Goal: Task Accomplishment & Management: Use online tool/utility

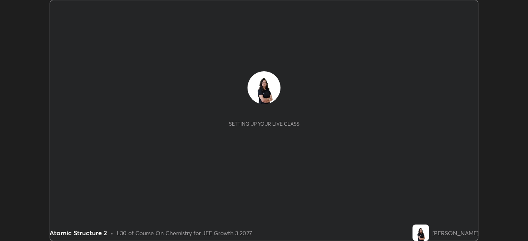
scroll to position [241, 528]
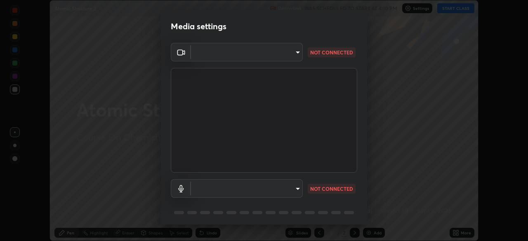
type input "45a9c953fc560ff4a06357cd143dcd85fc71fb1e664dcff5325b0048f3aa7c7e"
type input "communications"
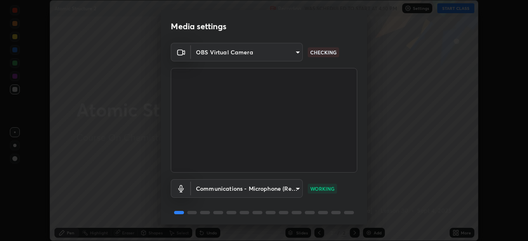
scroll to position [29, 0]
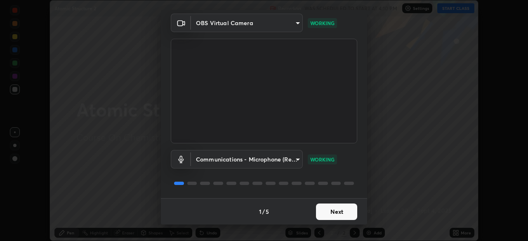
click at [338, 209] on button "Next" at bounding box center [336, 212] width 41 height 17
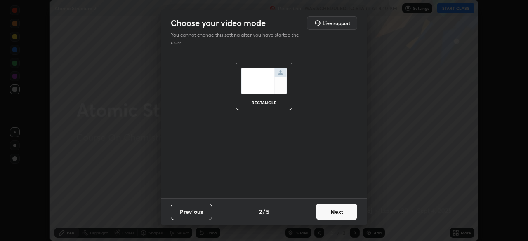
click at [337, 214] on button "Next" at bounding box center [336, 212] width 41 height 17
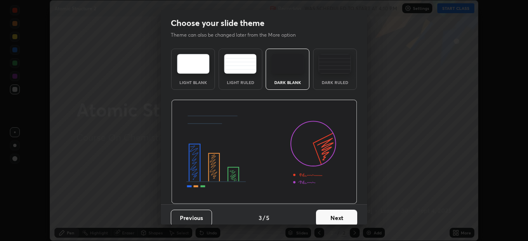
click at [338, 218] on button "Next" at bounding box center [336, 218] width 41 height 17
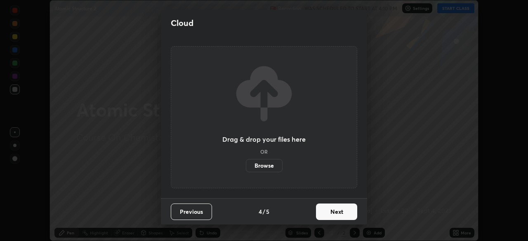
click at [337, 212] on button "Next" at bounding box center [336, 212] width 41 height 17
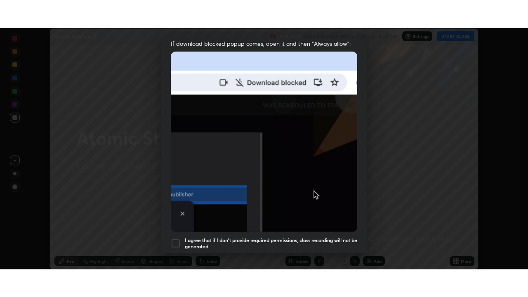
scroll to position [198, 0]
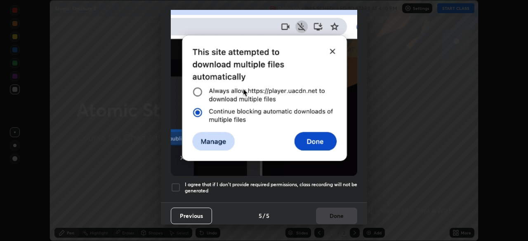
click at [174, 183] on div at bounding box center [176, 188] width 10 height 10
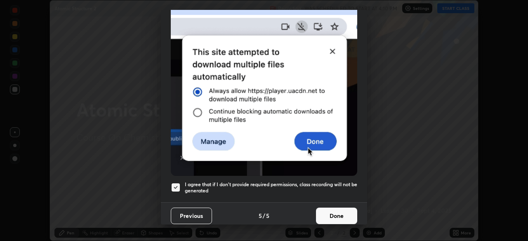
click at [332, 214] on button "Done" at bounding box center [336, 216] width 41 height 17
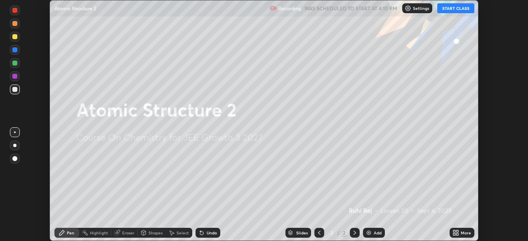
click at [448, 8] on button "START CLASS" at bounding box center [455, 8] width 37 height 10
click at [463, 234] on div "More" at bounding box center [466, 233] width 10 height 4
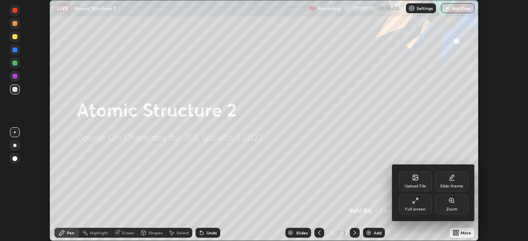
click at [411, 208] on div "Full screen" at bounding box center [415, 210] width 21 height 4
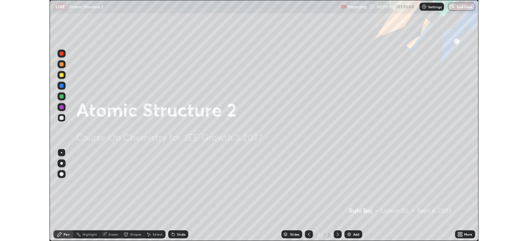
scroll to position [297, 528]
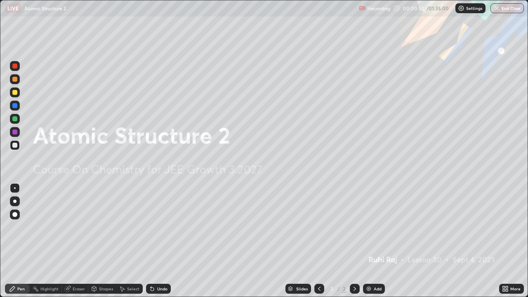
click at [373, 241] on div "Add" at bounding box center [374, 289] width 22 height 10
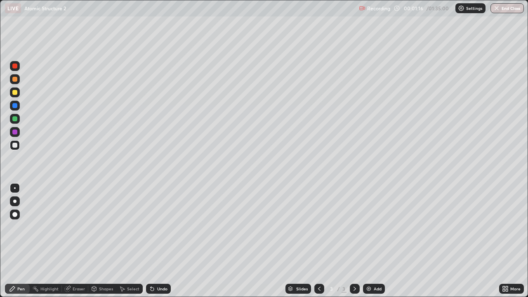
click at [13, 213] on div at bounding box center [14, 214] width 5 height 5
click at [15, 186] on div at bounding box center [15, 188] width 10 height 10
click at [77, 241] on div "Eraser" at bounding box center [79, 289] width 12 height 4
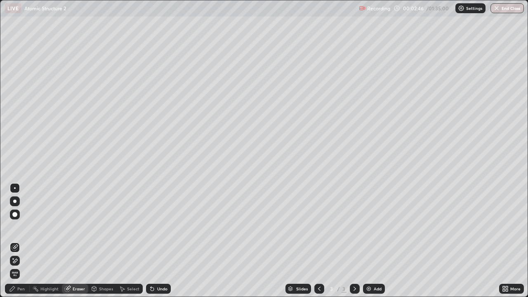
click at [19, 241] on div "Pen" at bounding box center [20, 289] width 7 height 4
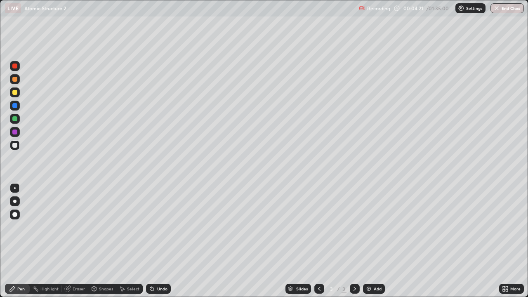
click at [14, 94] on div at bounding box center [14, 92] width 5 height 5
click at [135, 241] on div "Select" at bounding box center [133, 289] width 12 height 4
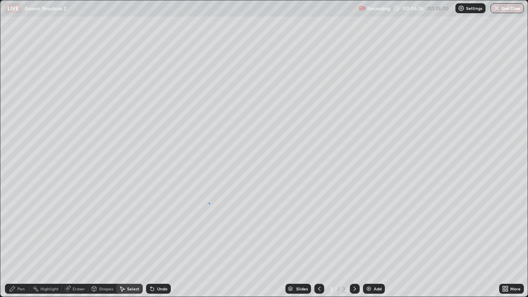
click at [208, 203] on div "0 ° Undo Copy Duplicate Duplicate to new slide Delete" at bounding box center [263, 148] width 527 height 296
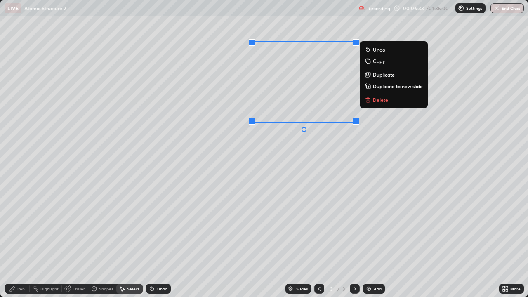
click at [372, 120] on div "0 ° Undo Copy Duplicate Duplicate to new slide Delete" at bounding box center [263, 148] width 527 height 296
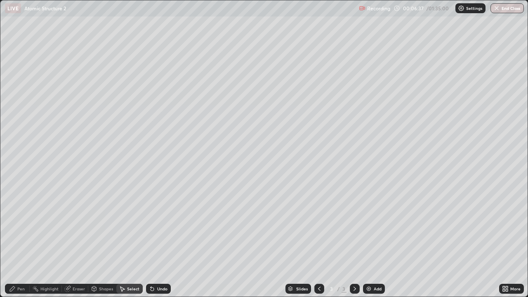
click at [20, 241] on div "Pen" at bounding box center [20, 289] width 7 height 4
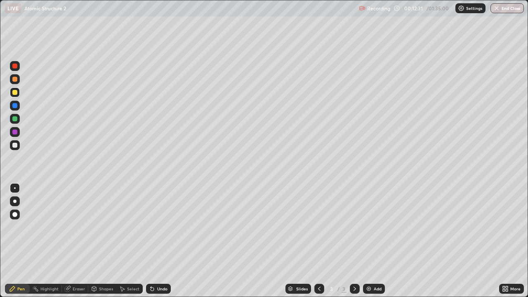
click at [374, 241] on div "Add" at bounding box center [378, 289] width 8 height 4
click at [76, 241] on div "Eraser" at bounding box center [79, 289] width 12 height 4
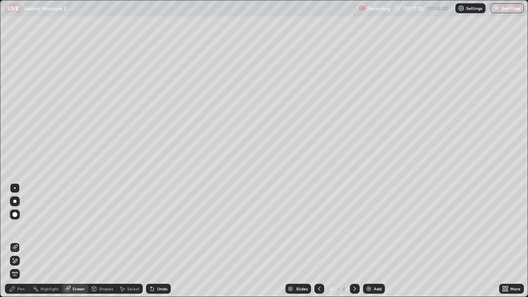
click at [21, 241] on div "Pen" at bounding box center [20, 289] width 7 height 4
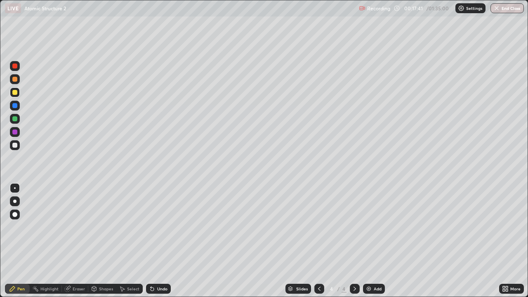
click at [130, 241] on div "Select" at bounding box center [133, 289] width 12 height 4
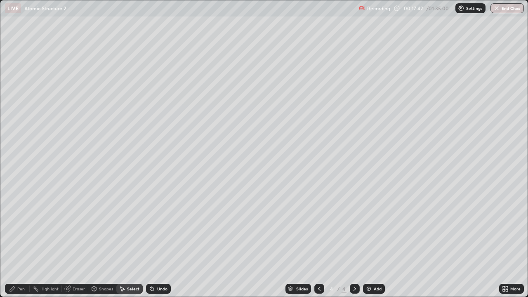
click at [96, 241] on div "0 ° Undo Copy Duplicate Duplicate to new slide Delete" at bounding box center [263, 148] width 527 height 296
click at [102, 241] on div "Shapes" at bounding box center [106, 289] width 14 height 4
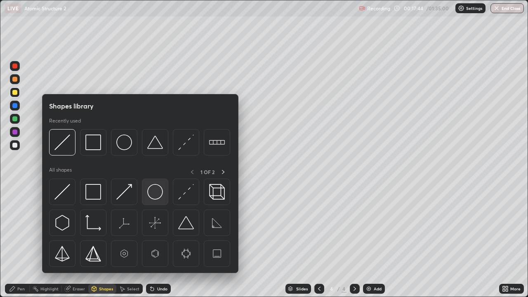
click at [150, 195] on img at bounding box center [155, 192] width 16 height 16
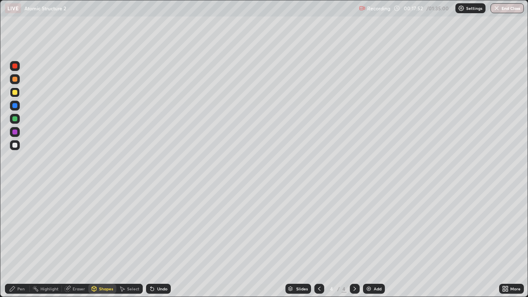
click at [20, 241] on div "Pen" at bounding box center [20, 289] width 7 height 4
click at [14, 145] on div at bounding box center [14, 145] width 5 height 5
click at [372, 241] on div "Add" at bounding box center [374, 289] width 22 height 10
click at [13, 92] on div at bounding box center [14, 92] width 5 height 5
click at [373, 241] on div "Add" at bounding box center [374, 289] width 22 height 10
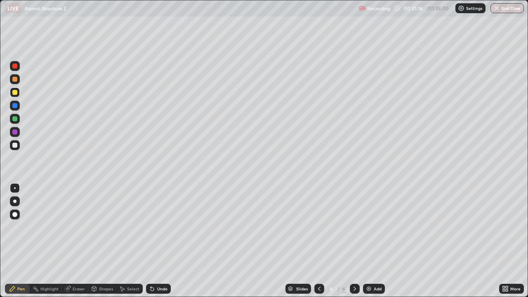
click at [16, 145] on div at bounding box center [14, 145] width 5 height 5
click at [15, 92] on div at bounding box center [14, 92] width 5 height 5
click at [14, 145] on div at bounding box center [14, 145] width 5 height 5
click at [111, 241] on div "Shapes" at bounding box center [106, 289] width 14 height 4
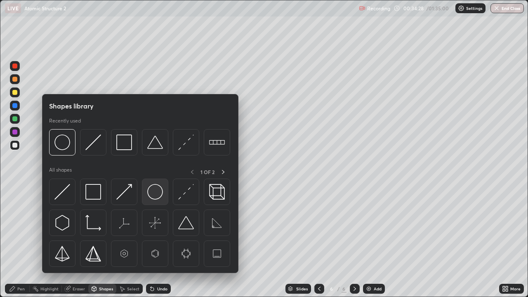
click at [154, 194] on img at bounding box center [155, 192] width 16 height 16
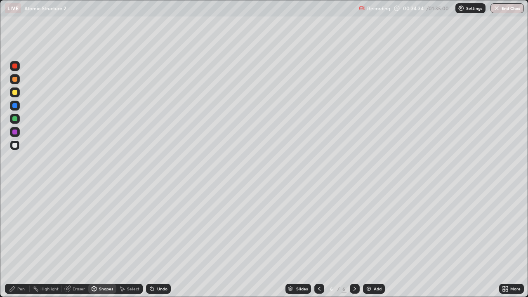
click at [104, 241] on div "Shapes" at bounding box center [106, 289] width 14 height 4
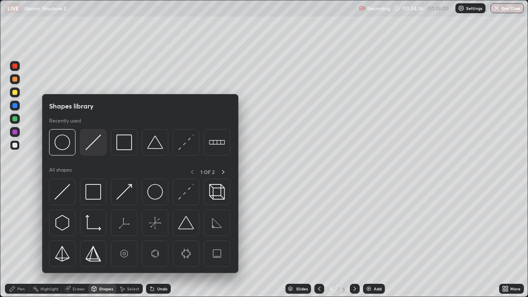
click at [92, 142] on img at bounding box center [93, 143] width 16 height 16
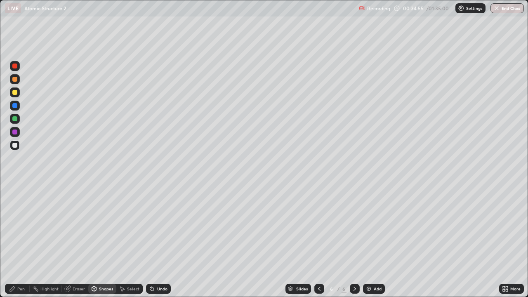
click at [23, 241] on div "Pen" at bounding box center [17, 289] width 25 height 10
click at [378, 241] on div "Add" at bounding box center [378, 289] width 8 height 4
click at [13, 91] on div at bounding box center [14, 92] width 5 height 5
click at [378, 241] on div "Add" at bounding box center [378, 289] width 8 height 4
click at [369, 241] on img at bounding box center [369, 289] width 7 height 7
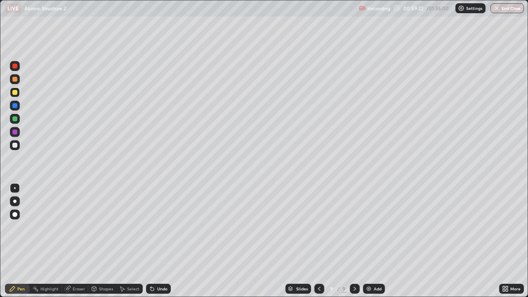
click at [319, 241] on icon at bounding box center [319, 289] width 7 height 7
click at [379, 241] on div "Add" at bounding box center [378, 289] width 8 height 4
click at [352, 241] on icon at bounding box center [355, 289] width 7 height 7
click at [76, 241] on div "Eraser" at bounding box center [79, 289] width 12 height 4
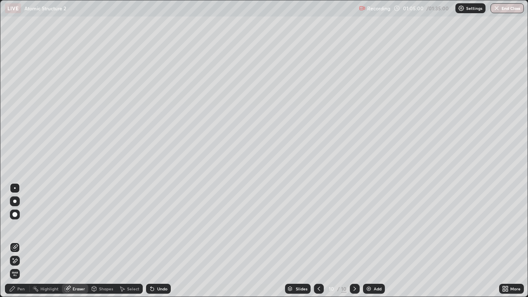
click at [22, 241] on div "Pen" at bounding box center [20, 289] width 7 height 4
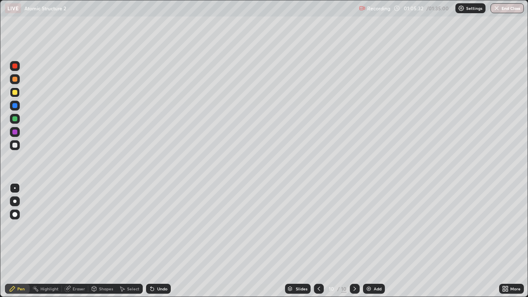
click at [14, 144] on div at bounding box center [14, 145] width 5 height 5
click at [75, 241] on div "Eraser" at bounding box center [79, 289] width 12 height 4
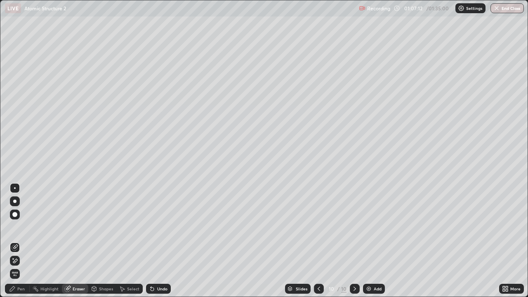
click at [20, 241] on div "Pen" at bounding box center [20, 289] width 7 height 4
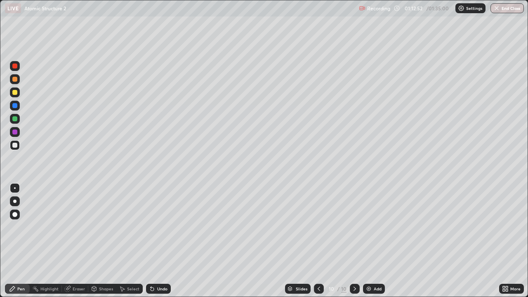
click at [378, 241] on div "Add" at bounding box center [378, 289] width 8 height 4
click at [16, 145] on div at bounding box center [14, 145] width 5 height 5
click at [319, 241] on icon at bounding box center [319, 289] width 7 height 7
click at [350, 241] on div at bounding box center [355, 289] width 10 height 10
click at [371, 241] on img at bounding box center [369, 289] width 7 height 7
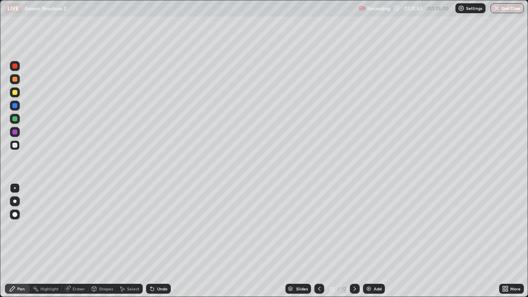
click at [376, 241] on div "Add" at bounding box center [378, 289] width 8 height 4
click at [13, 146] on div at bounding box center [14, 145] width 5 height 5
click at [81, 241] on div "Eraser" at bounding box center [79, 289] width 12 height 4
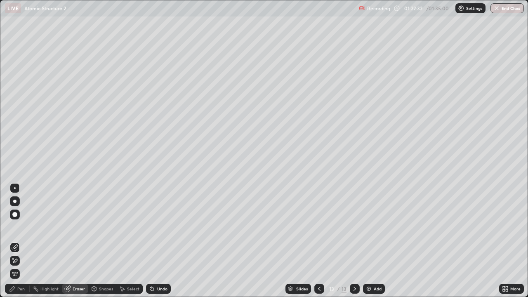
click at [21, 241] on div "Pen" at bounding box center [20, 289] width 7 height 4
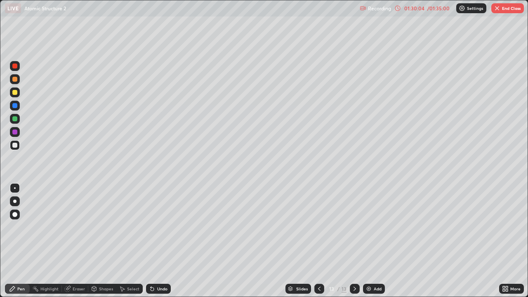
click at [506, 10] on button "End Class" at bounding box center [507, 8] width 33 height 10
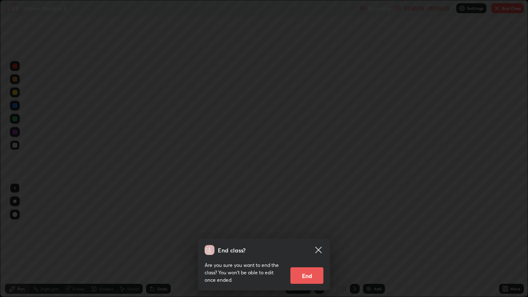
click at [314, 241] on button "End" at bounding box center [307, 275] width 33 height 17
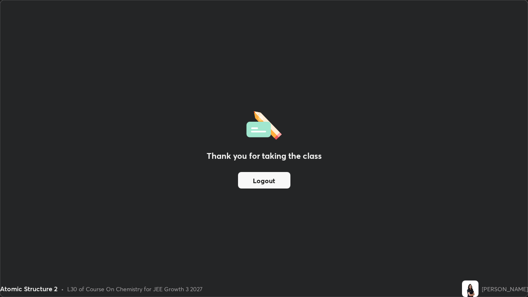
click at [479, 241] on img at bounding box center [470, 289] width 17 height 17
click at [516, 241] on div "Thank you for taking the class Logout" at bounding box center [263, 148] width 527 height 296
click at [511, 241] on div "Thank you for taking the class Logout" at bounding box center [263, 148] width 527 height 296
click at [230, 207] on div "Thank you for taking the class Logout" at bounding box center [263, 148] width 527 height 296
click at [253, 183] on button "Logout" at bounding box center [264, 180] width 52 height 17
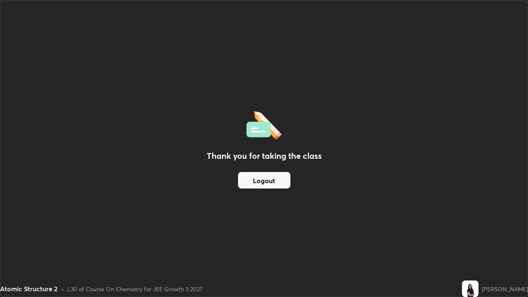
click at [261, 184] on button "Logout" at bounding box center [264, 180] width 52 height 17
click at [260, 182] on button "Logout" at bounding box center [264, 180] width 52 height 17
click at [260, 183] on button "Logout" at bounding box center [264, 180] width 52 height 17
click at [262, 182] on button "Logout" at bounding box center [264, 180] width 52 height 17
click at [264, 182] on button "Logout" at bounding box center [264, 180] width 52 height 17
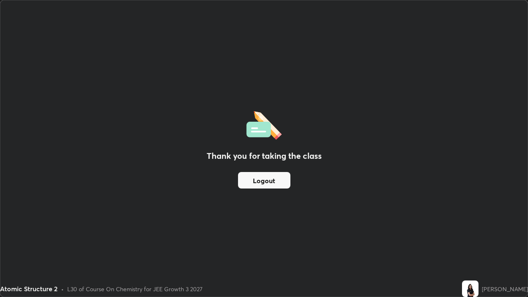
click at [265, 181] on button "Logout" at bounding box center [264, 180] width 52 height 17
click at [266, 181] on button "Logout" at bounding box center [264, 180] width 52 height 17
click at [267, 182] on button "Logout" at bounding box center [264, 180] width 52 height 17
click at [232, 240] on div "Thank you for taking the class Logout" at bounding box center [263, 148] width 527 height 296
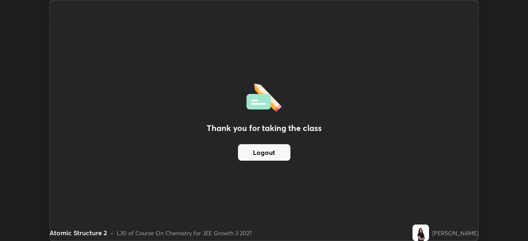
scroll to position [41024, 40738]
click at [417, 210] on div "Thank you for taking the class Logout" at bounding box center [264, 120] width 428 height 241
click at [459, 233] on div "[PERSON_NAME]" at bounding box center [455, 233] width 46 height 9
click at [429, 235] on img at bounding box center [421, 233] width 17 height 17
